Goal: Information Seeking & Learning: Learn about a topic

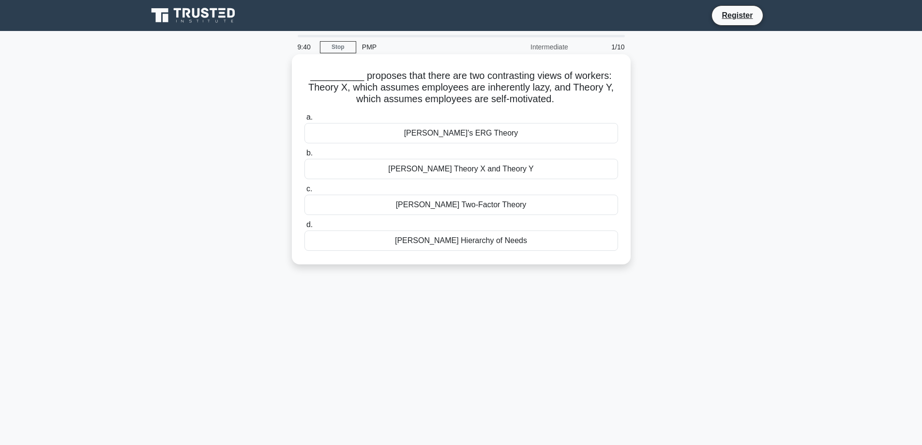
click at [458, 171] on div "McGregor's Theory X and Theory Y" at bounding box center [461, 169] width 314 height 20
click at [304, 156] on input "b. McGregor's Theory X and Theory Y" at bounding box center [304, 153] width 0 height 6
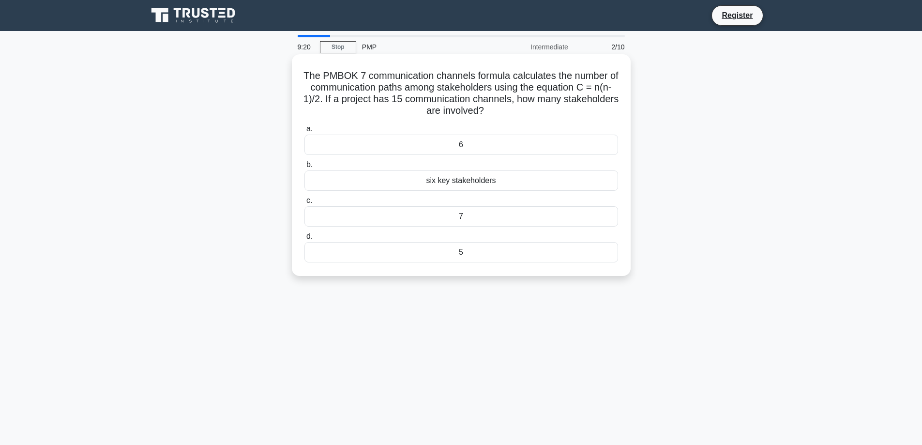
click at [454, 181] on div "six key stakeholders" at bounding box center [461, 180] width 314 height 20
click at [304, 168] on input "b. six key stakeholders" at bounding box center [304, 165] width 0 height 6
